Goal: Information Seeking & Learning: Learn about a topic

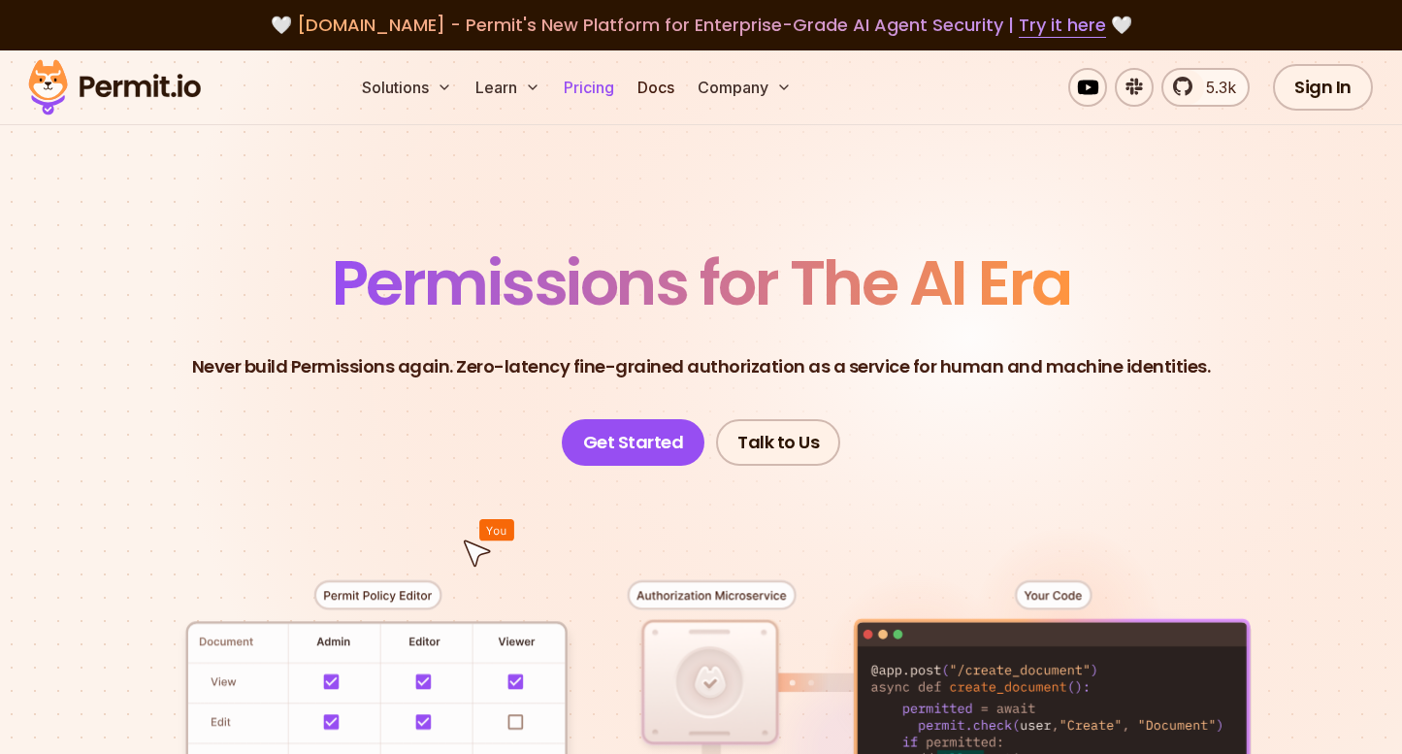
click at [611, 99] on link "Pricing" at bounding box center [589, 87] width 66 height 39
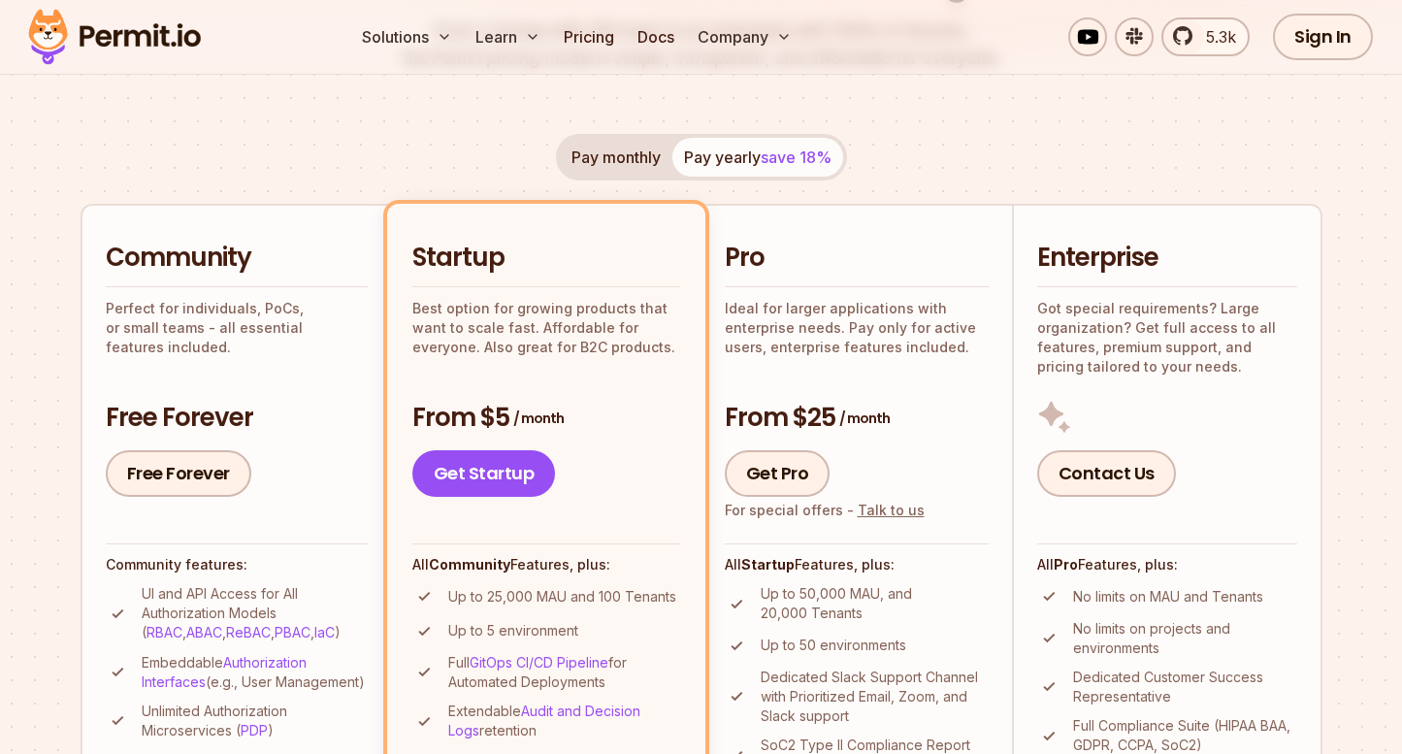
scroll to position [315, 0]
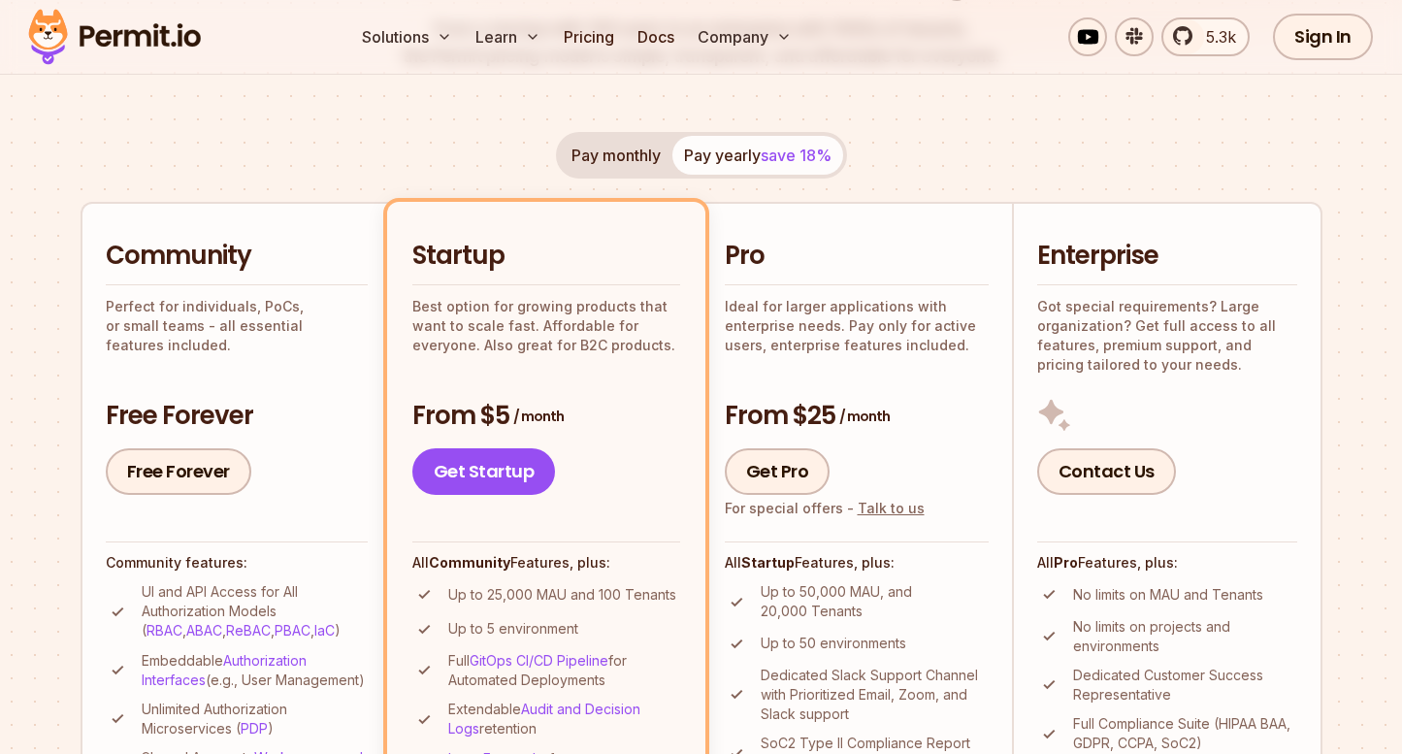
click at [250, 313] on p "Perfect for individuals, PoCs, or small teams - all essential features included." at bounding box center [237, 326] width 262 height 58
drag, startPoint x: 185, startPoint y: 324, endPoint x: 309, endPoint y: 329, distance: 124.3
click at [309, 329] on p "Perfect for individuals, PoCs, or small teams - all essential features included." at bounding box center [237, 326] width 262 height 58
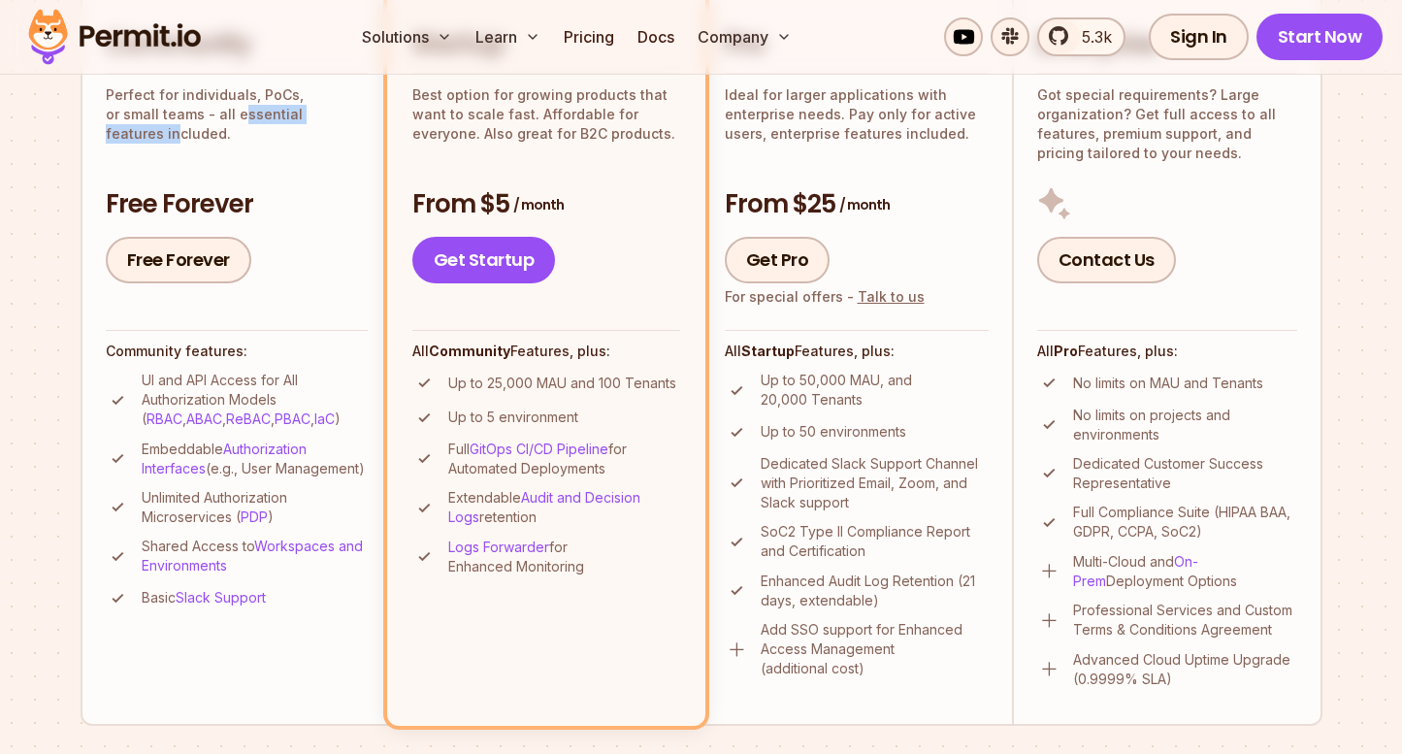
scroll to position [528, 0]
click at [44, 578] on section "Permit Pricing From Free to Predictable Scaling From a startup with 100 users t…" at bounding box center [701, 573] width 1402 height 2100
click at [562, 378] on p "Up to 25,000 MAU and 100 Tenants" at bounding box center [562, 382] width 228 height 19
click at [560, 379] on p "Up to 25,000 MAU and 100 Tenants" at bounding box center [562, 382] width 228 height 19
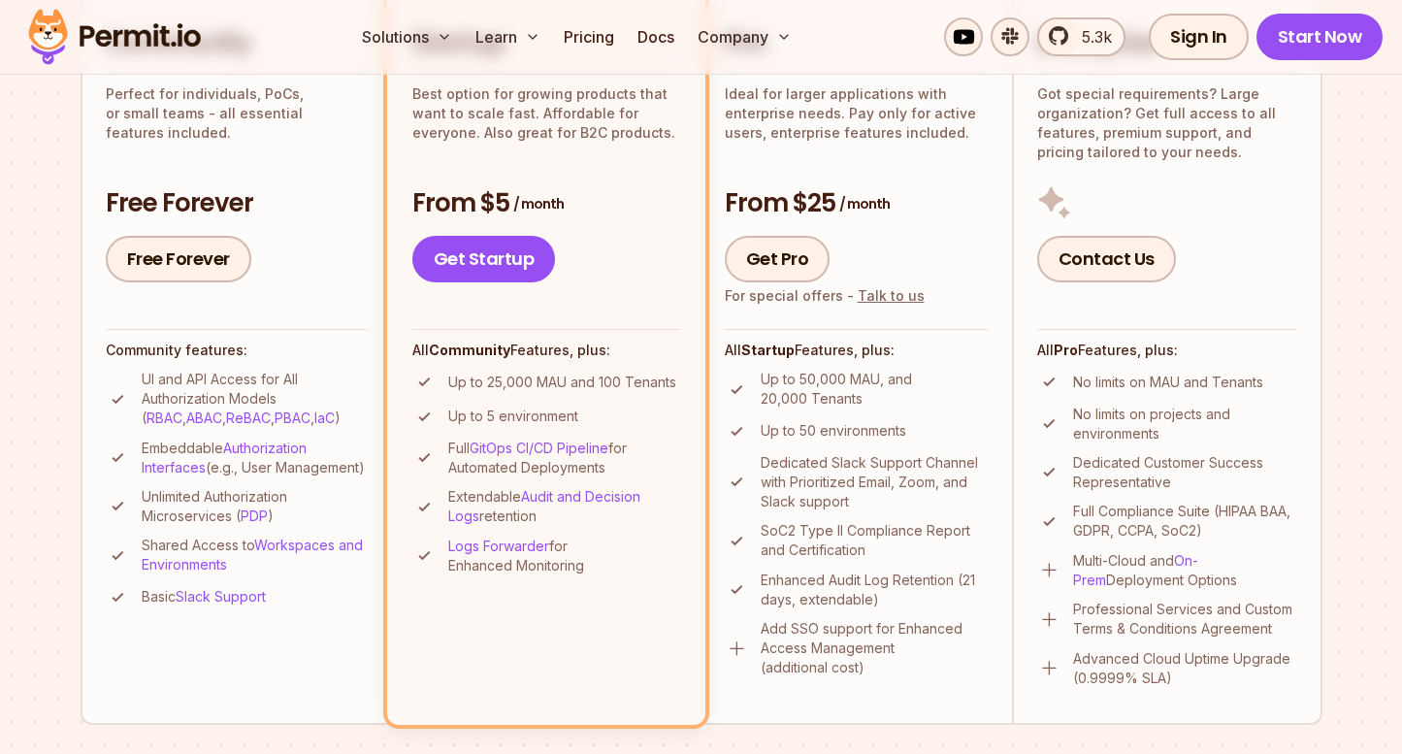
click at [645, 424] on li "Up to 5 environment" at bounding box center [546, 417] width 268 height 24
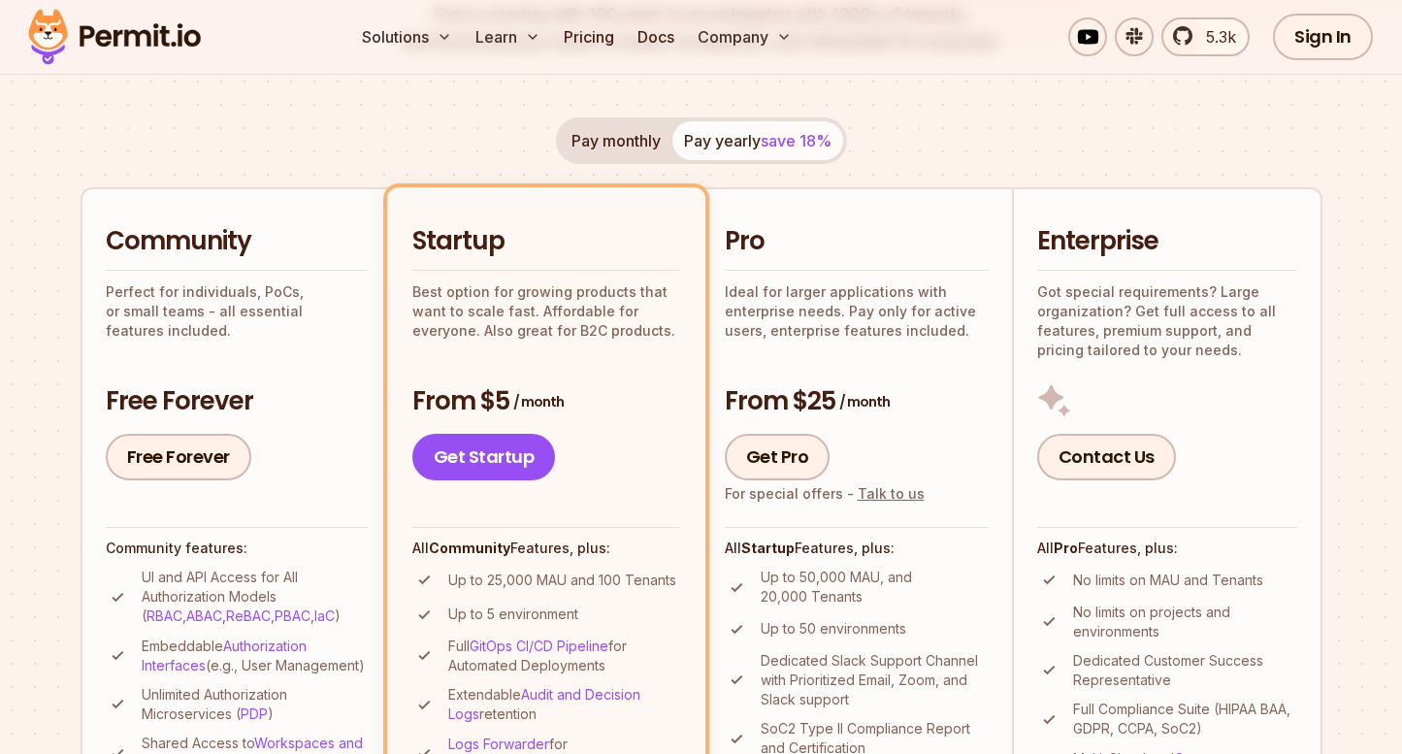
scroll to position [327, 0]
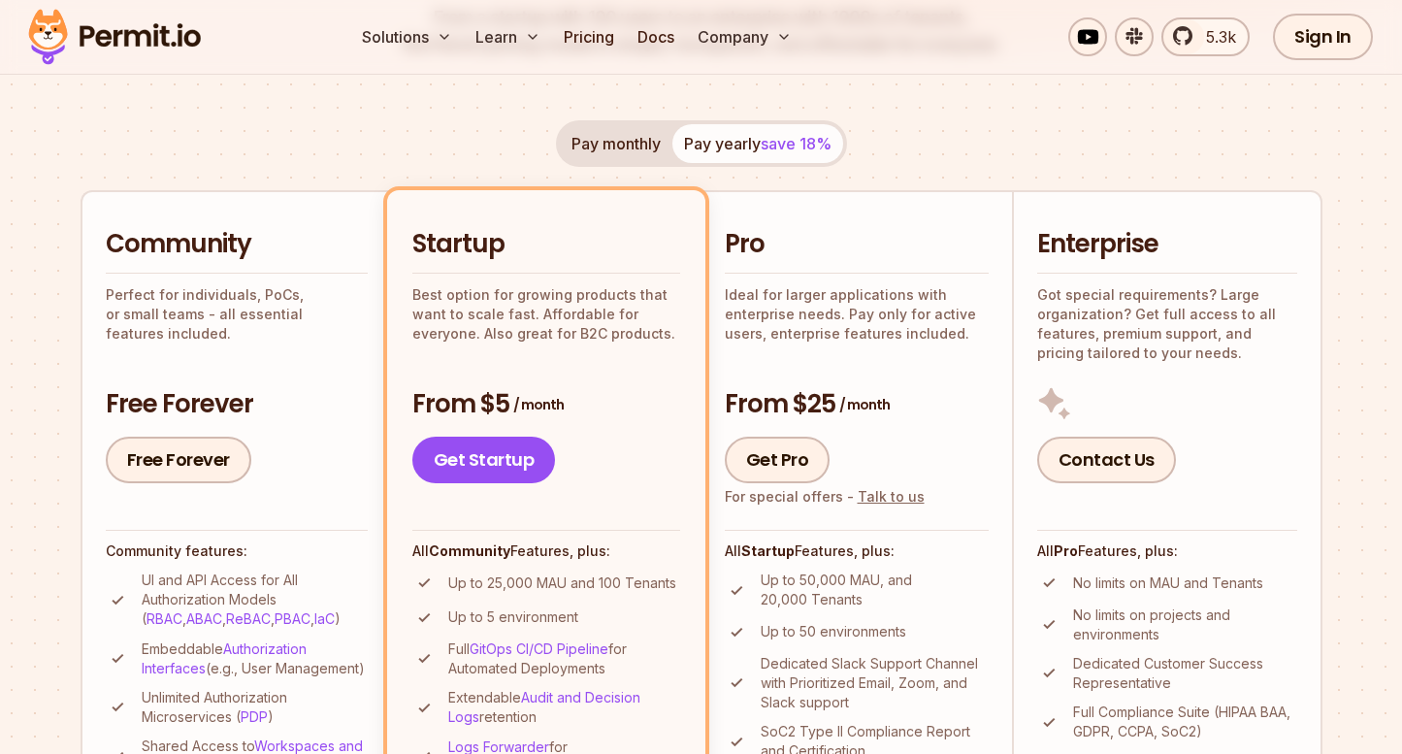
click at [812, 333] on p "Ideal for larger applications with enterprise needs. Pay only for active users,…" at bounding box center [857, 314] width 264 height 58
click at [750, 230] on h2 "Pro" at bounding box center [857, 244] width 264 height 35
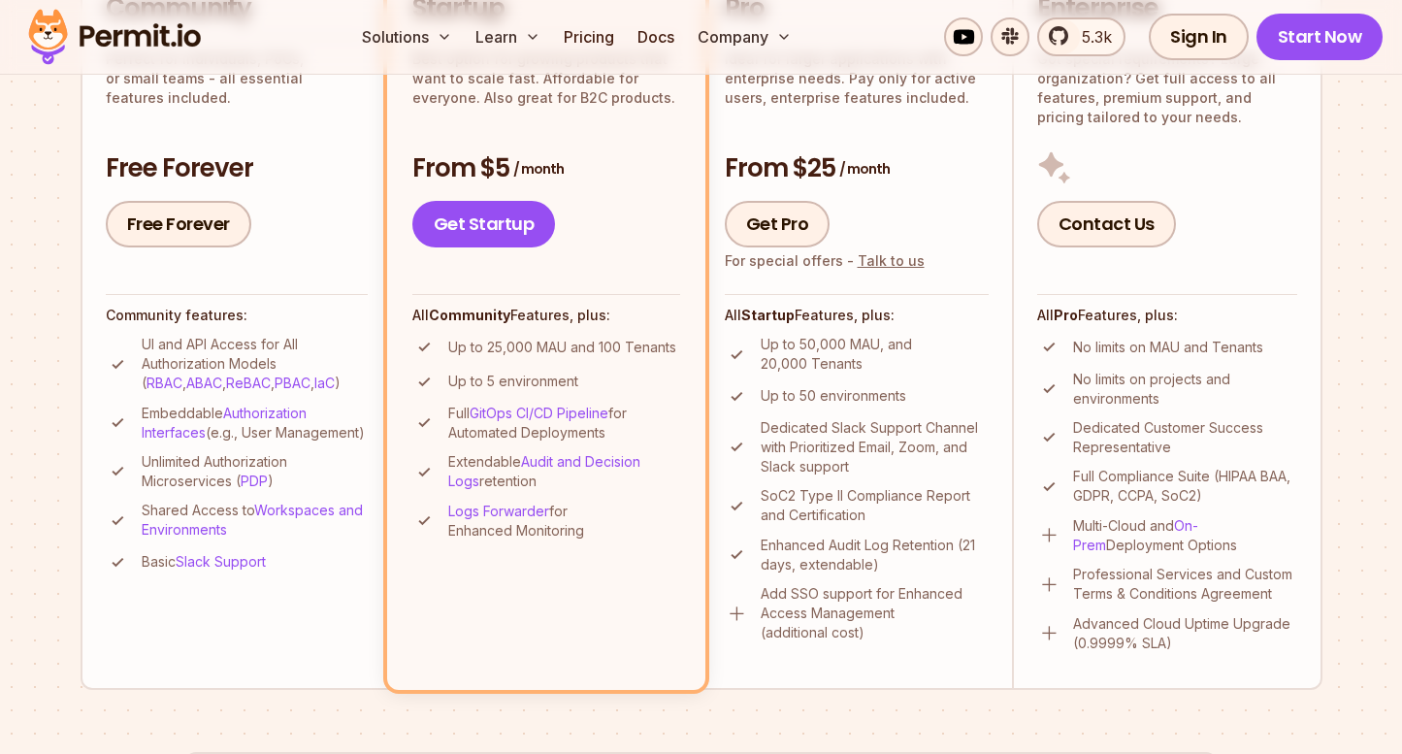
scroll to position [575, 0]
